Goal: Find specific page/section: Find specific page/section

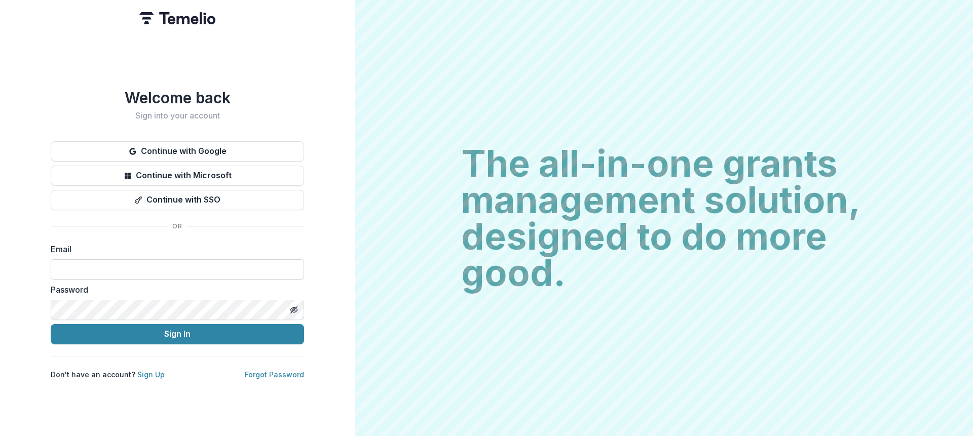
click at [114, 271] on input at bounding box center [177, 269] width 253 height 20
type input "**********"
click at [51, 324] on button "Sign In" at bounding box center [177, 334] width 253 height 20
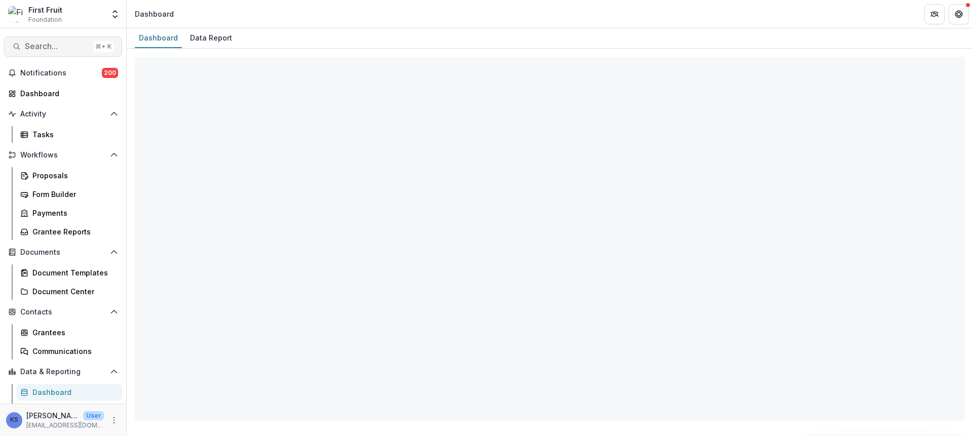
click at [45, 47] on span "Search..." at bounding box center [57, 47] width 64 height 10
click at [584, 248] on div "Add Contact New Proposal New Board Document Template New Collection Get Help Us…" at bounding box center [484, 185] width 442 height 238
click at [808, 237] on div "Add Contact New Proposal New Board Document Template New Collection Get Help Us…" at bounding box center [486, 218] width 973 height 436
click at [185, 234] on div "Add Contact New Proposal New Board Document Template New Collection Get Help Us…" at bounding box center [486, 218] width 973 height 436
click at [282, 327] on button "Close" at bounding box center [289, 322] width 34 height 16
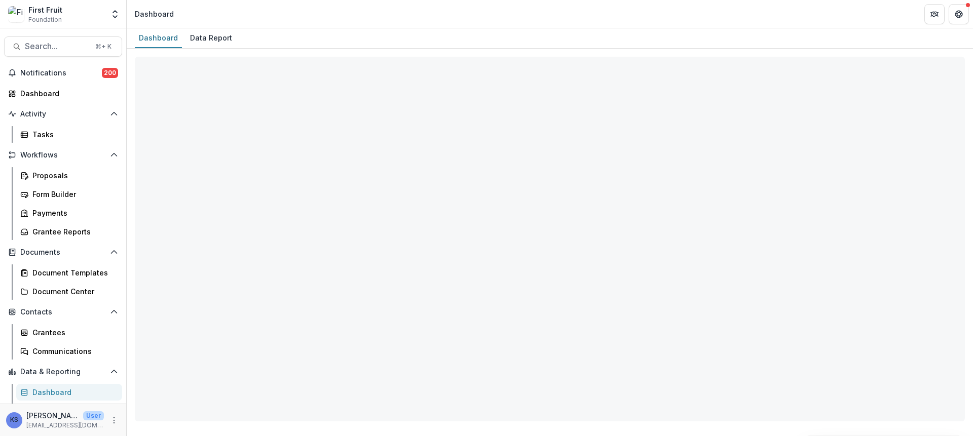
click at [286, 322] on button "Close" at bounding box center [289, 322] width 34 height 16
click at [290, 347] on div "Add Contact New Proposal New Board Document Template New Collection Get Help Us…" at bounding box center [486, 218] width 973 height 436
select select "**********"
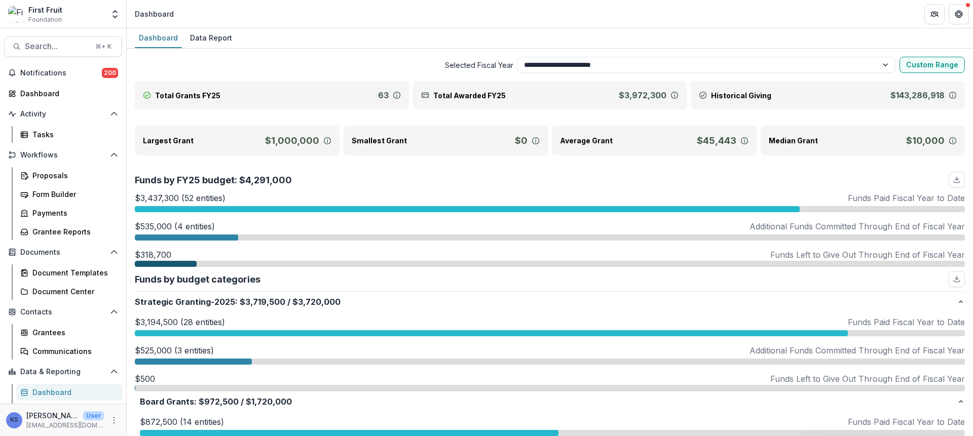
click at [173, 239] on div "Add Contact New Proposal New Board Document Template New Collection Get Help Us…" at bounding box center [486, 218] width 973 height 436
click at [62, 93] on div "Dashboard" at bounding box center [67, 93] width 94 height 11
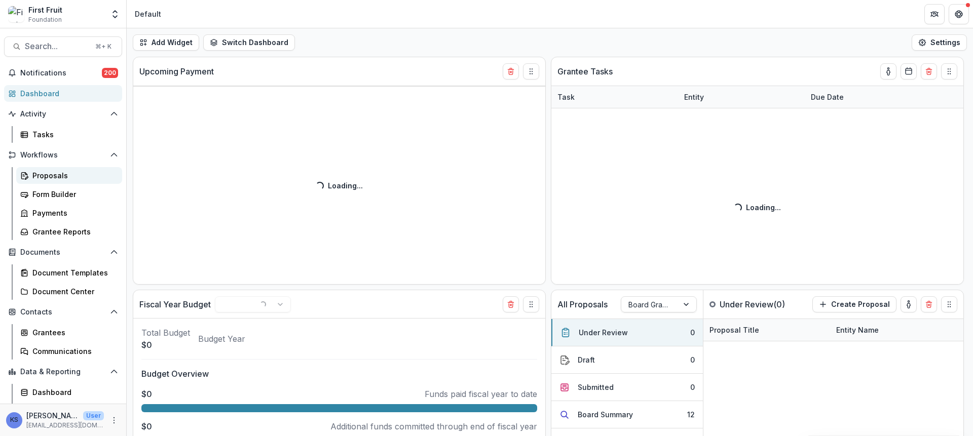
click at [59, 175] on div "Proposals" at bounding box center [73, 175] width 82 height 11
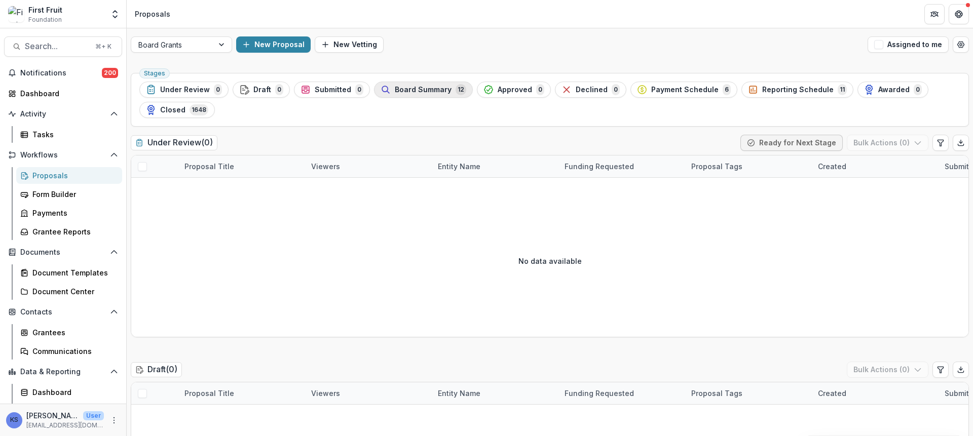
click at [440, 93] on span "Board Summary" at bounding box center [423, 90] width 57 height 9
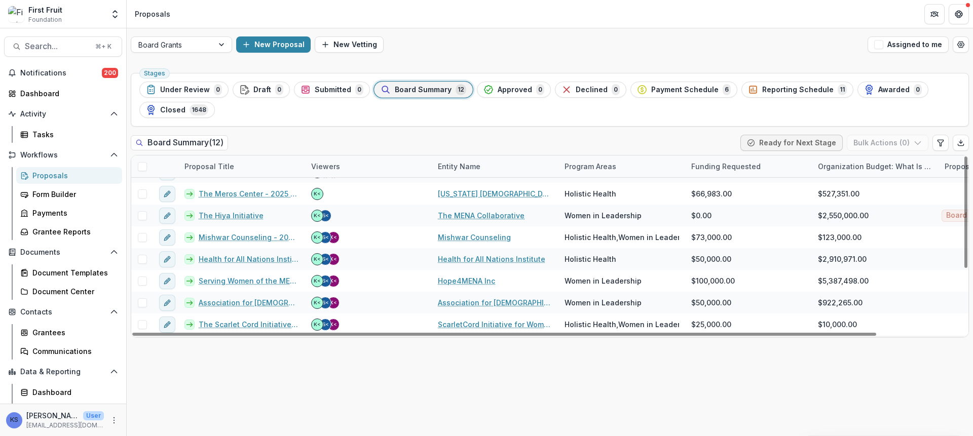
scroll to position [98, 0]
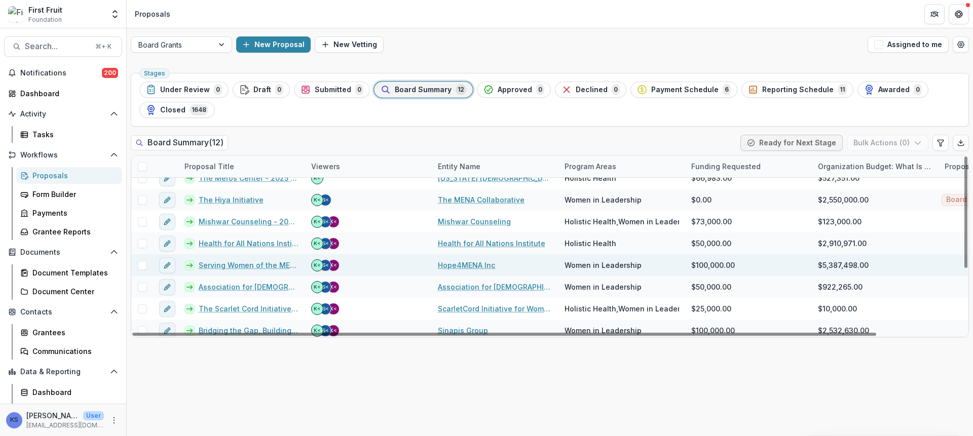
click at [278, 264] on link "Serving Women of the MENA Region [GEOGRAPHIC_DATA]" at bounding box center [249, 265] width 100 height 11
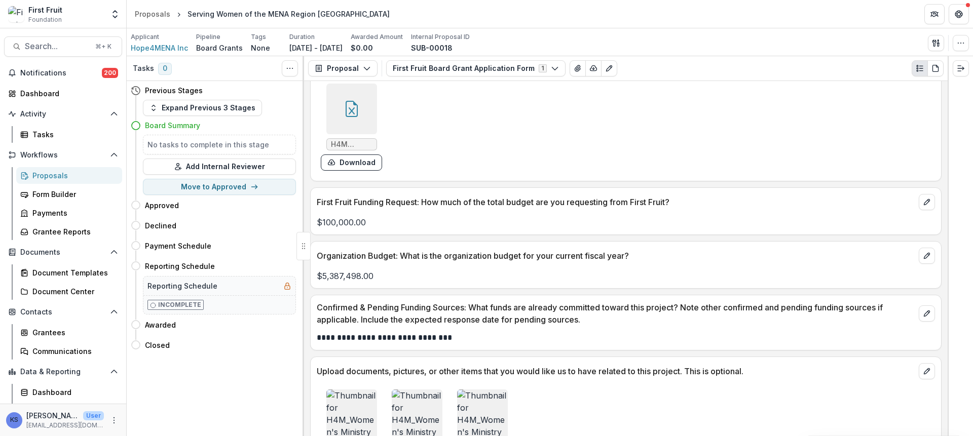
scroll to position [2171, 0]
